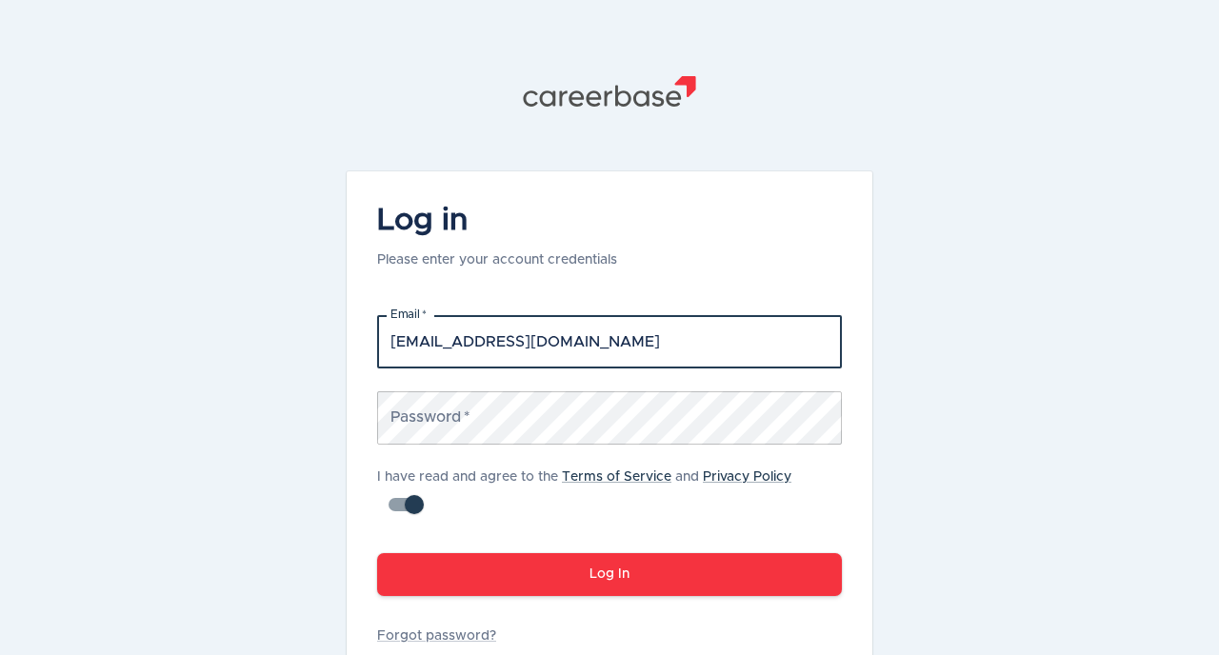
click at [449, 409] on div "Password   * Password *" at bounding box center [609, 418] width 465 height 53
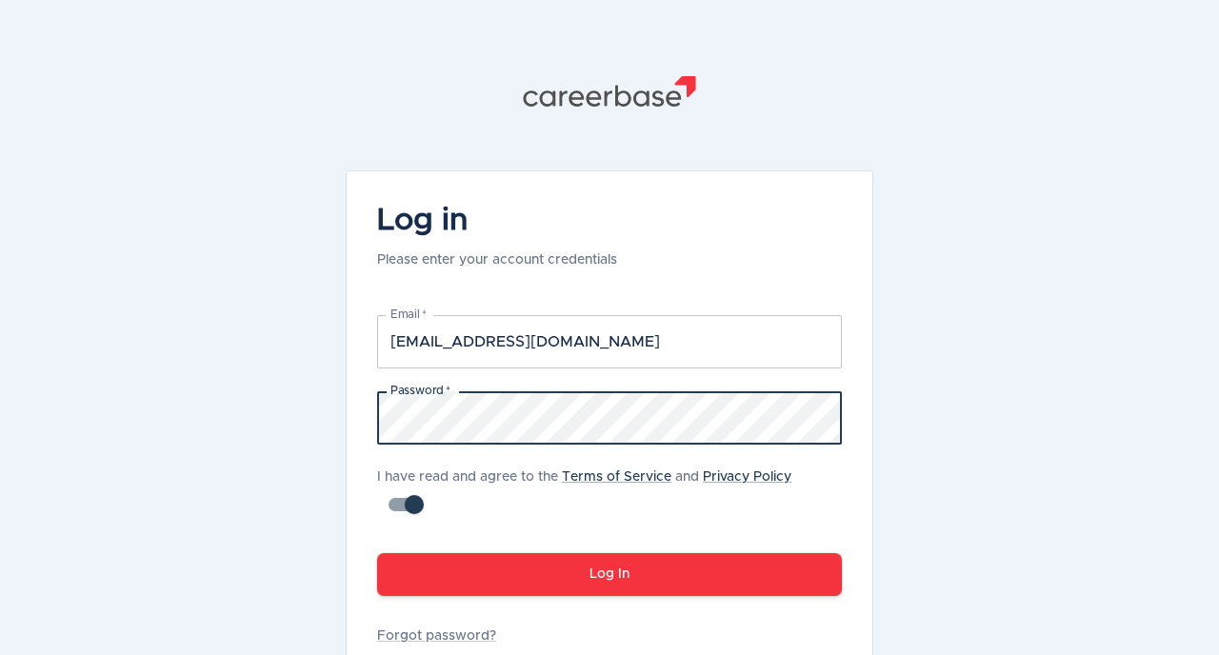
click at [377, 554] on button "Log In" at bounding box center [609, 575] width 465 height 43
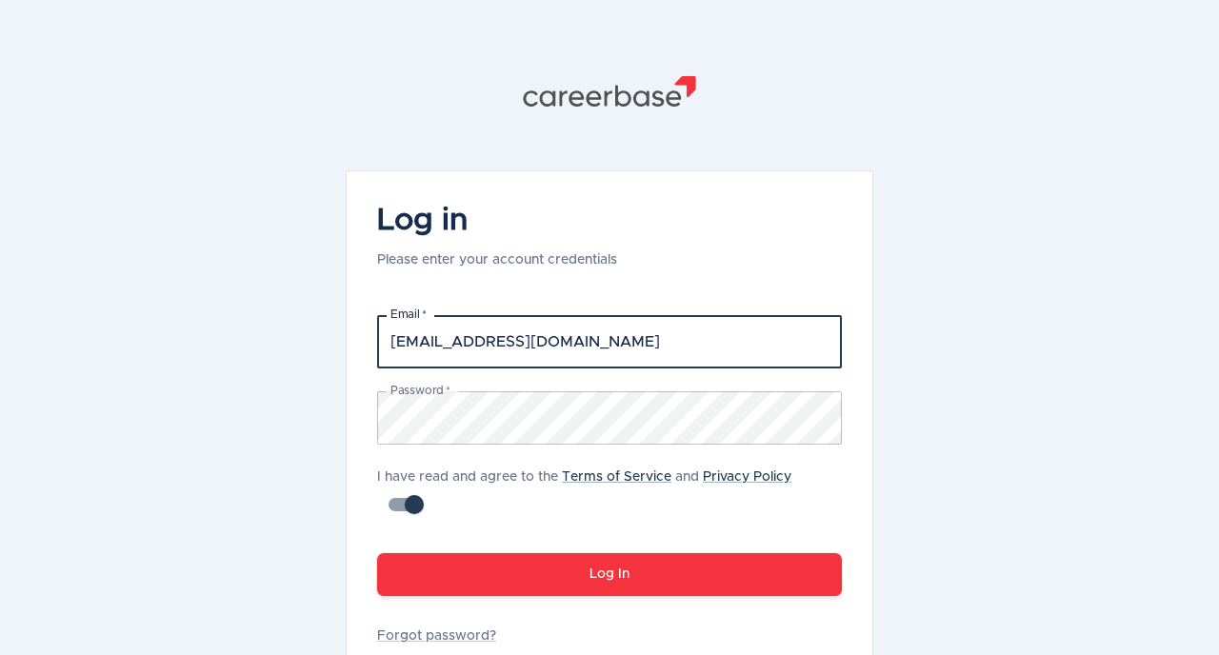
drag, startPoint x: 565, startPoint y: 339, endPoint x: 336, endPoint y: 348, distance: 228.8
click at [336, 348] on div ".st1{fill:#505150} Log in Please enter your account credentials Email   * [EMAI…" at bounding box center [610, 386] width 572 height 772
paste input "email"
click at [484, 567] on button "Log In" at bounding box center [609, 575] width 465 height 43
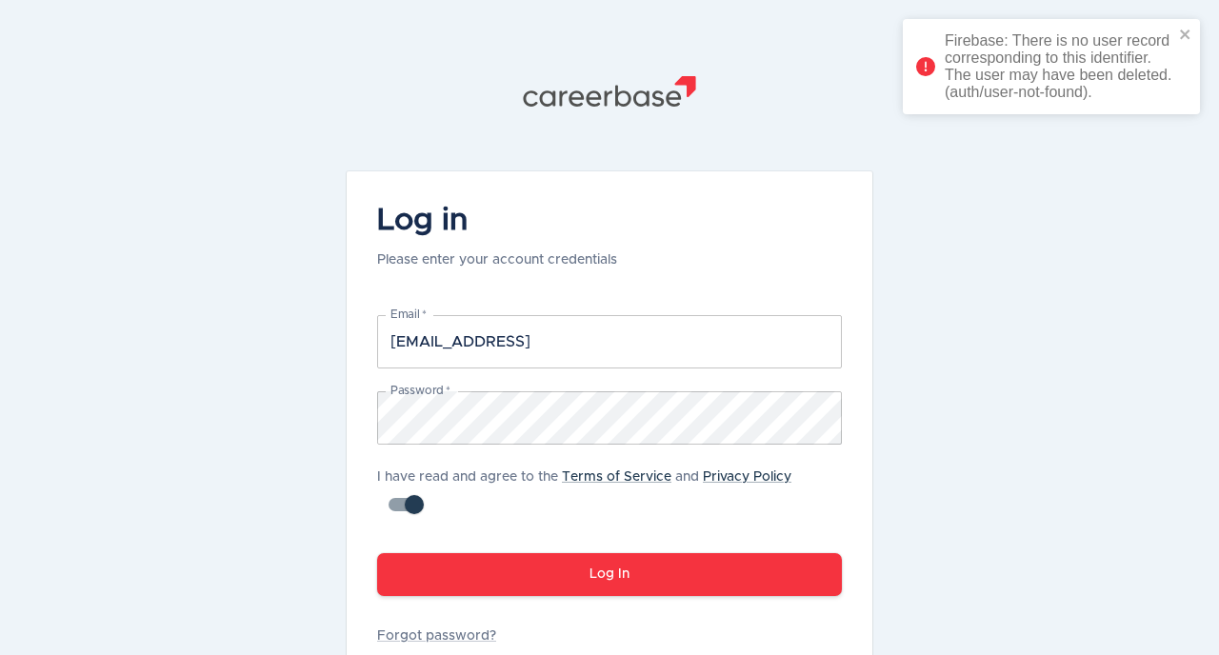
click at [537, 351] on input "[EMAIL_ADDRESS]" at bounding box center [609, 341] width 465 height 53
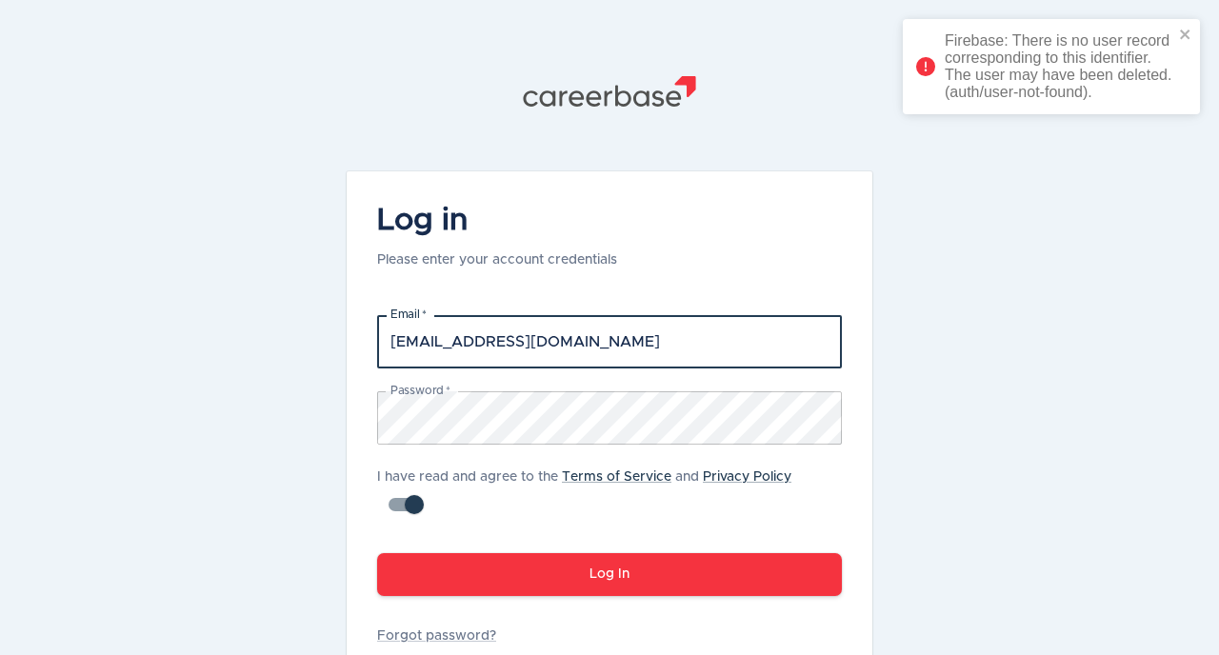
type input "[EMAIL_ADDRESS][DOMAIN_NAME]"
click at [539, 550] on div "Log In" at bounding box center [598, 563] width 488 height 81
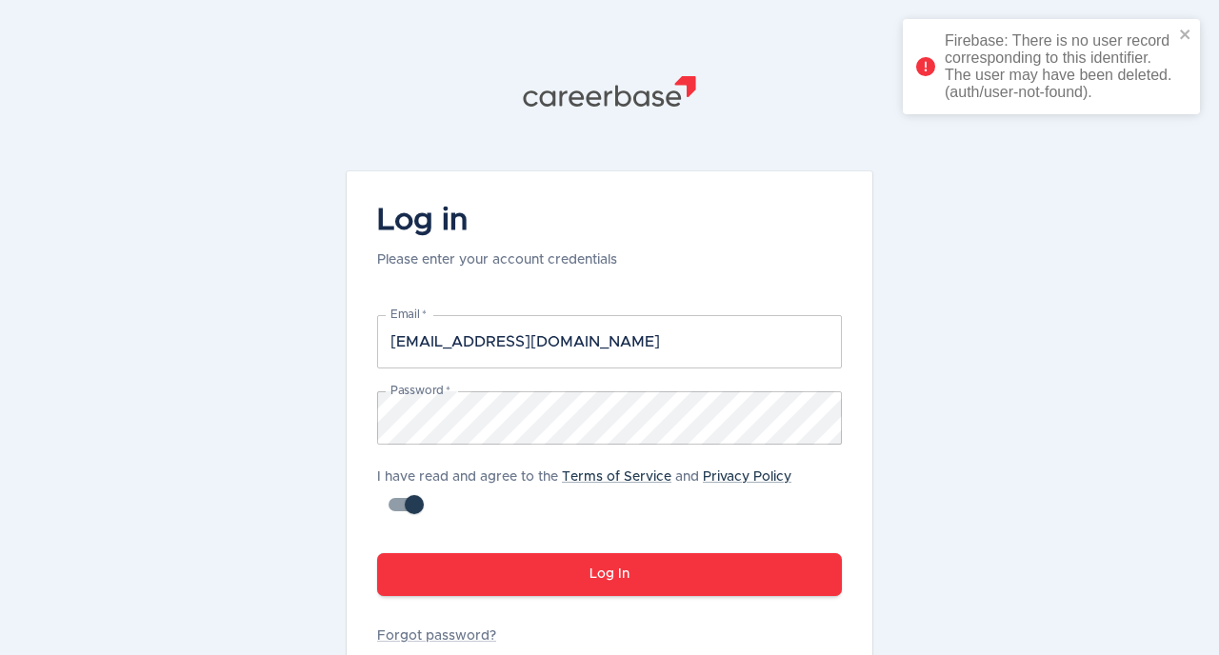
click at [537, 576] on button "Log In" at bounding box center [609, 575] width 465 height 43
